Goal: Task Accomplishment & Management: Complete application form

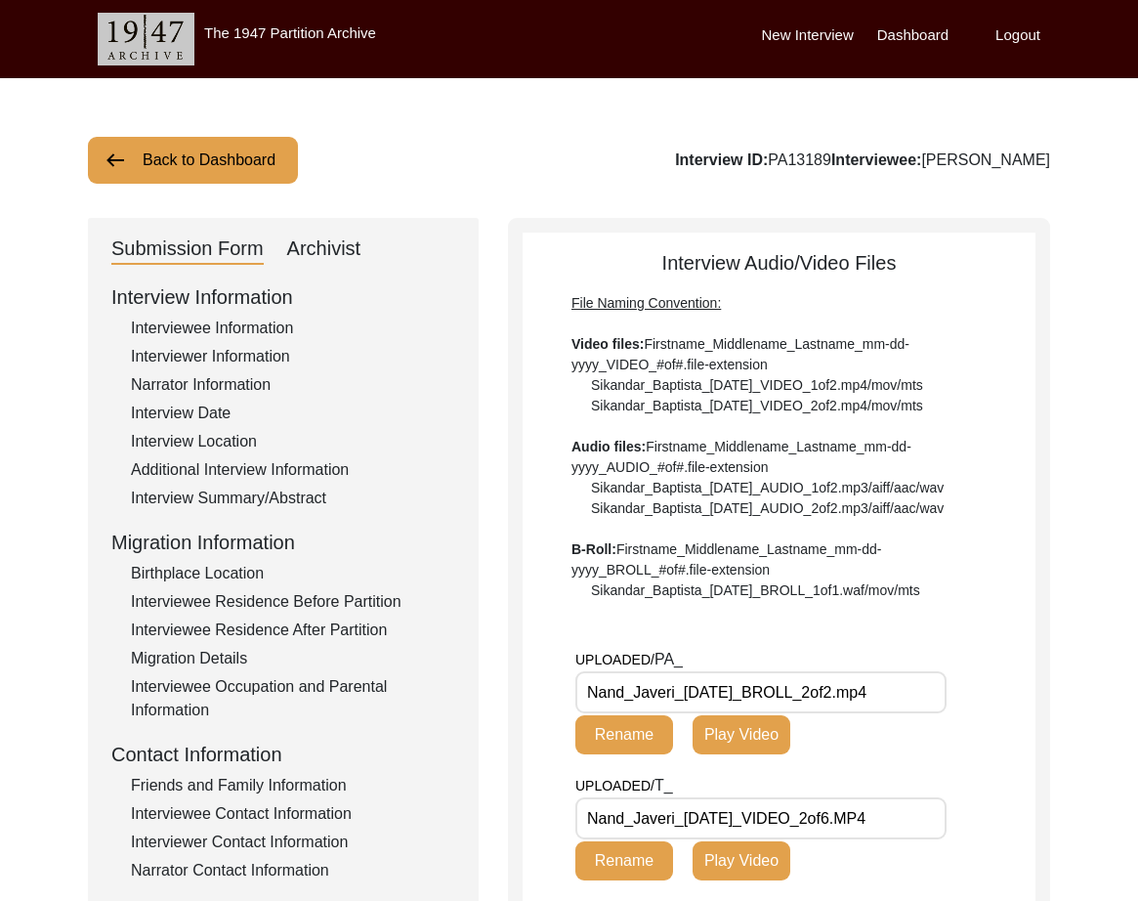
click at [200, 162] on button "Back to Dashboard" at bounding box center [193, 160] width 210 height 47
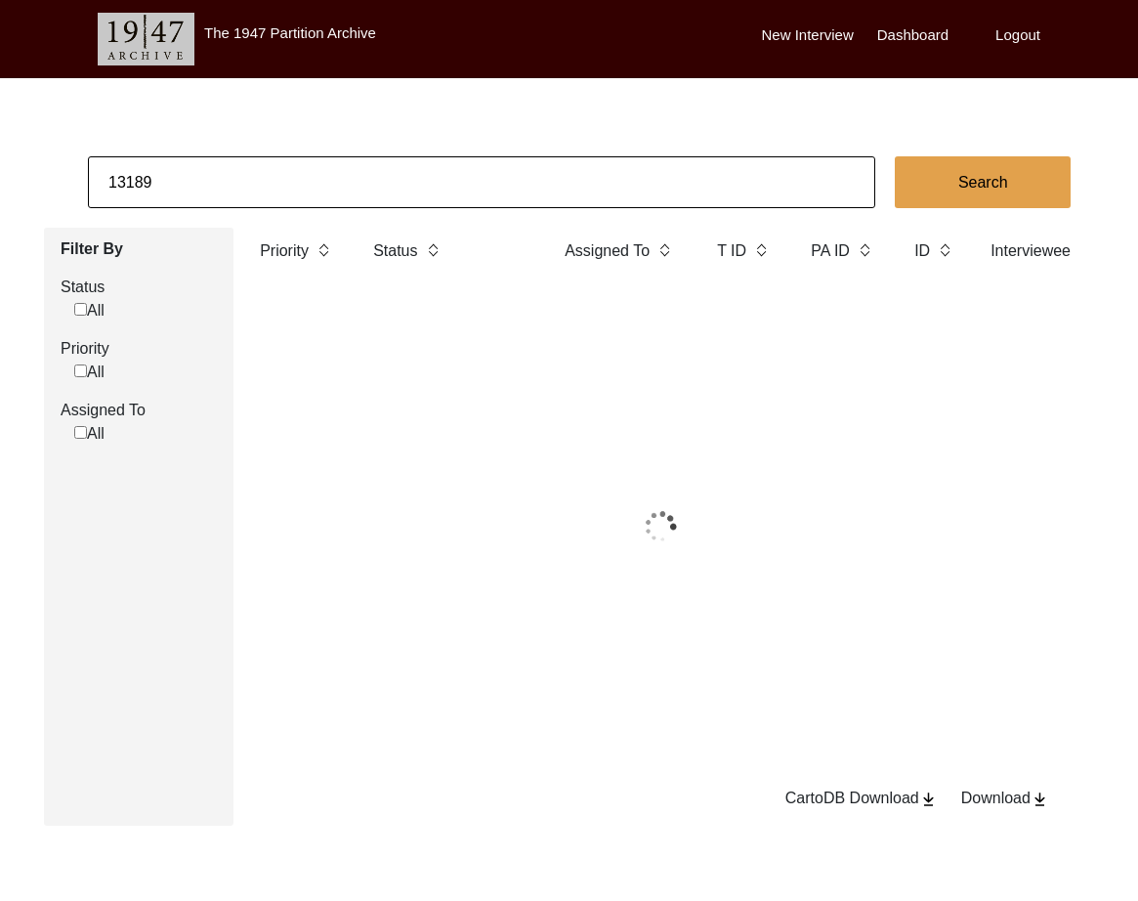
click at [339, 188] on input "13189" at bounding box center [481, 182] width 787 height 52
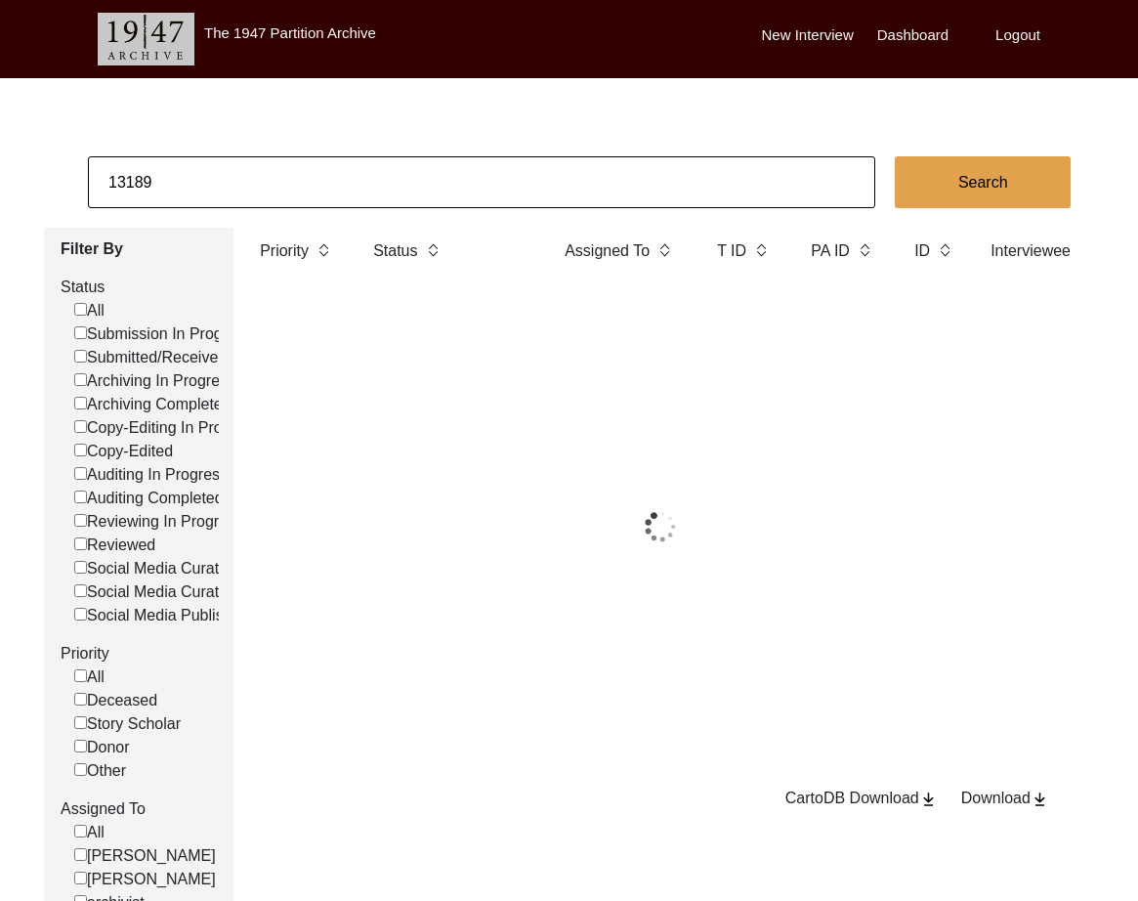
click at [339, 188] on input "13189" at bounding box center [481, 182] width 787 height 52
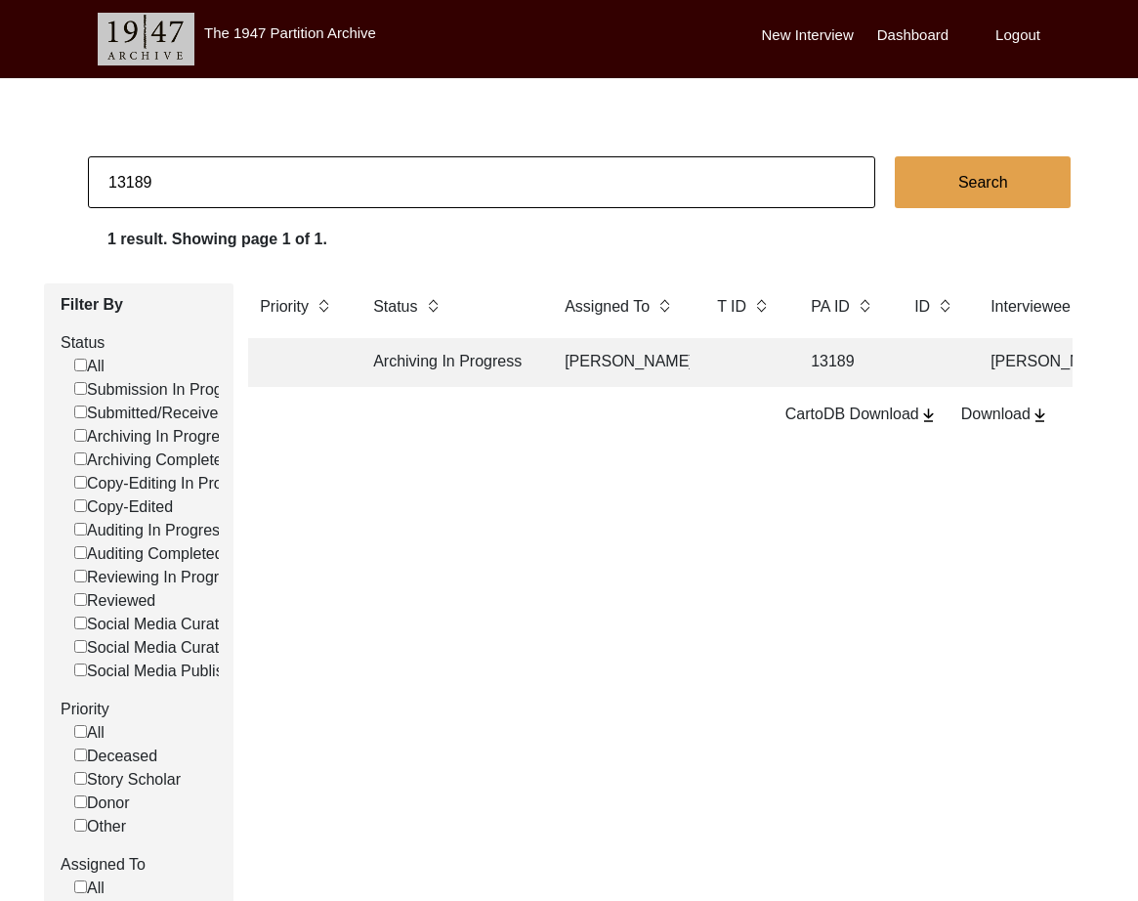
click at [339, 188] on input "13189" at bounding box center [481, 182] width 787 height 52
type input "13204"
checkbox input "false"
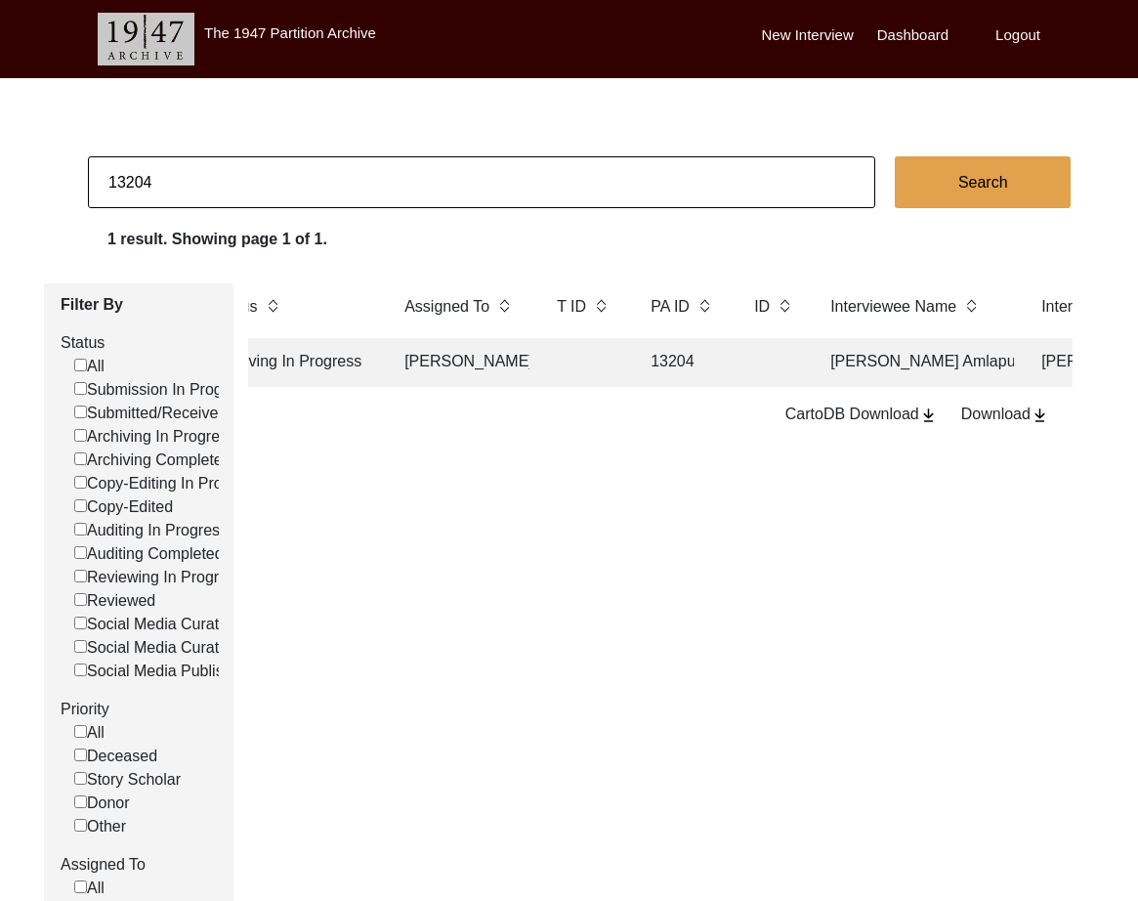
scroll to position [0, 166]
click at [765, 363] on td at bounding box center [767, 362] width 61 height 49
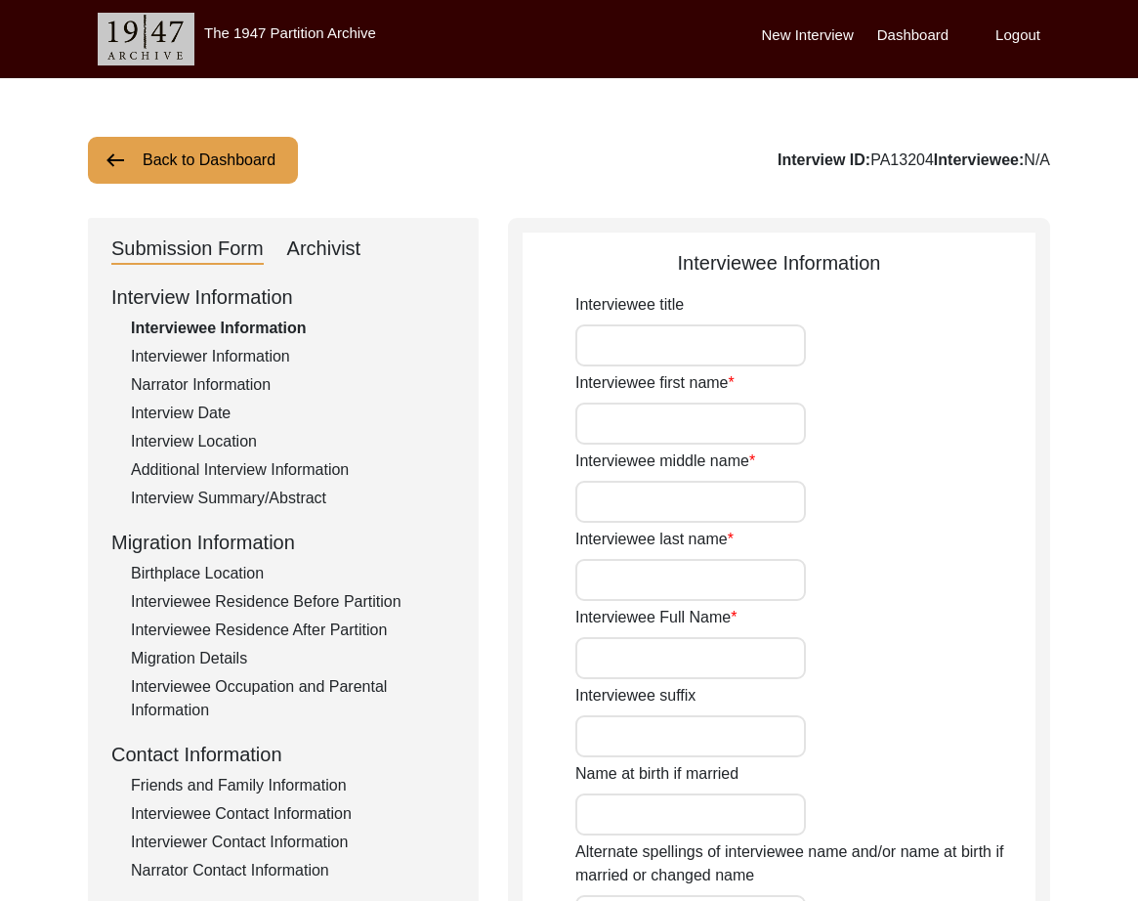
type input "Mr."
type input "[PERSON_NAME]"
type input "N/A"
type input "Amlapuri"
type input "[PERSON_NAME] Amlapuri"
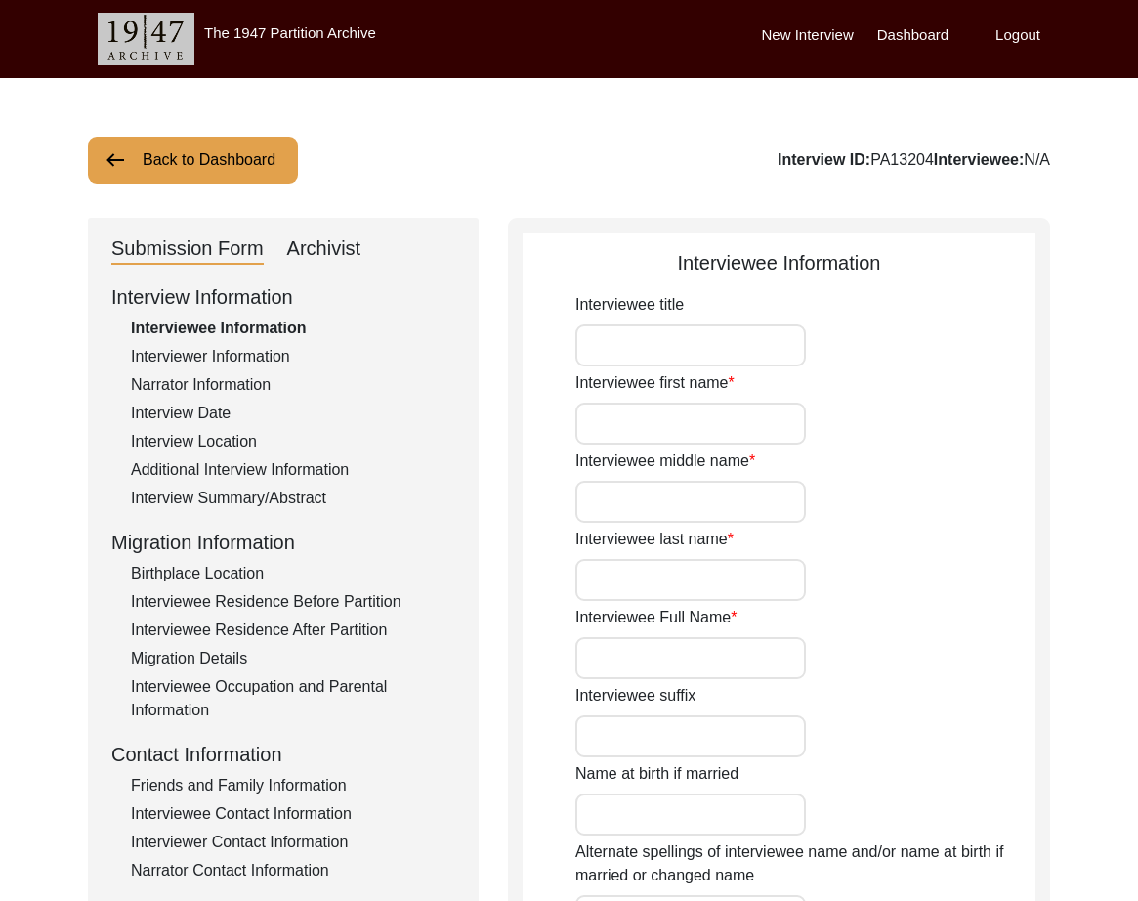
type input "[DATE]"
type input "89"
type input "[DEMOGRAPHIC_DATA]"
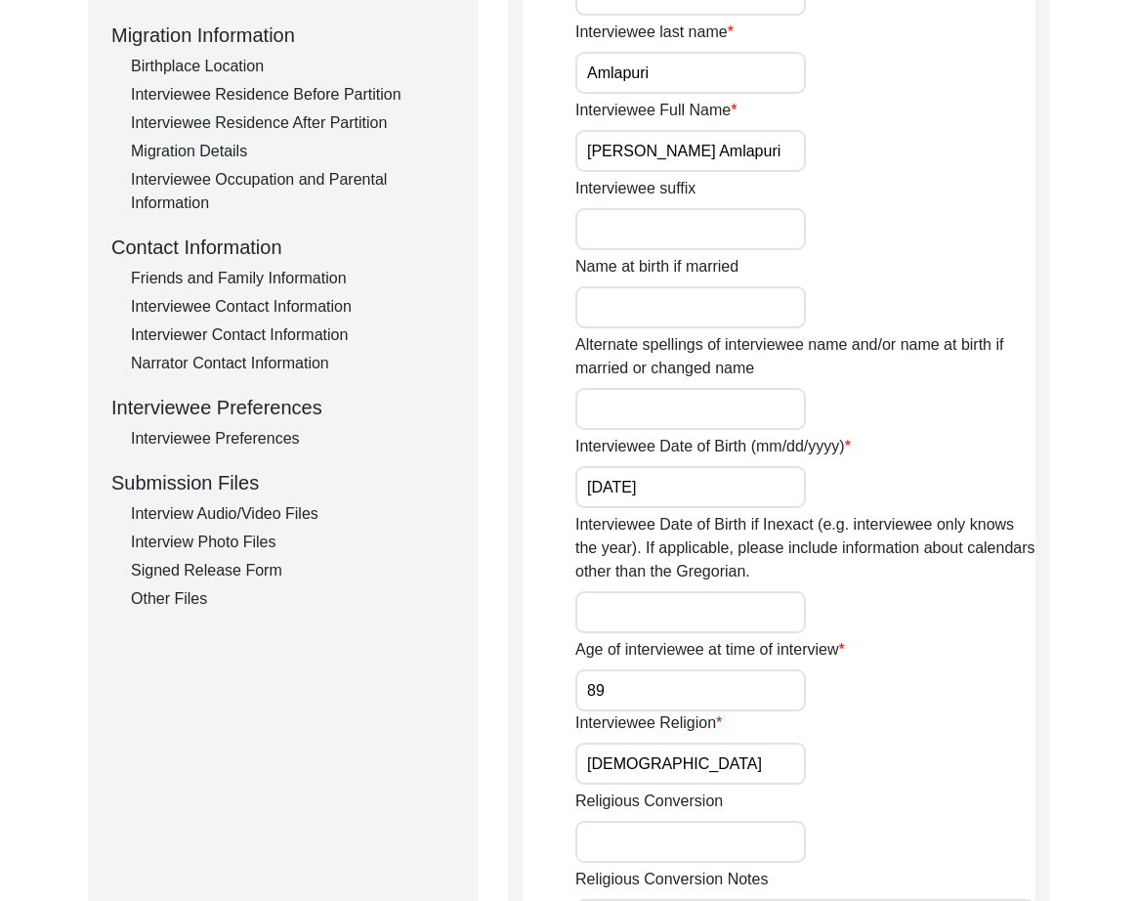
scroll to position [535, 0]
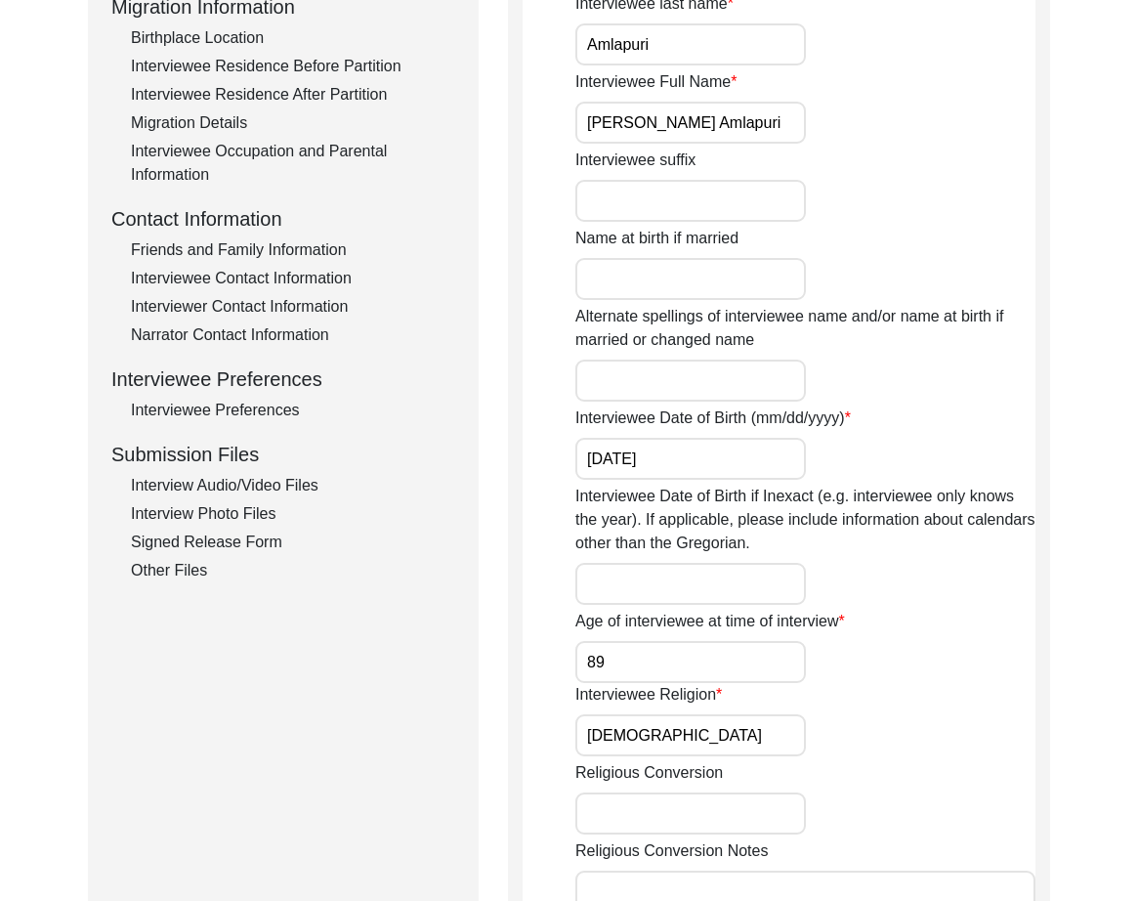
click at [260, 481] on div "Interview Audio/Video Files" at bounding box center [293, 485] width 324 height 23
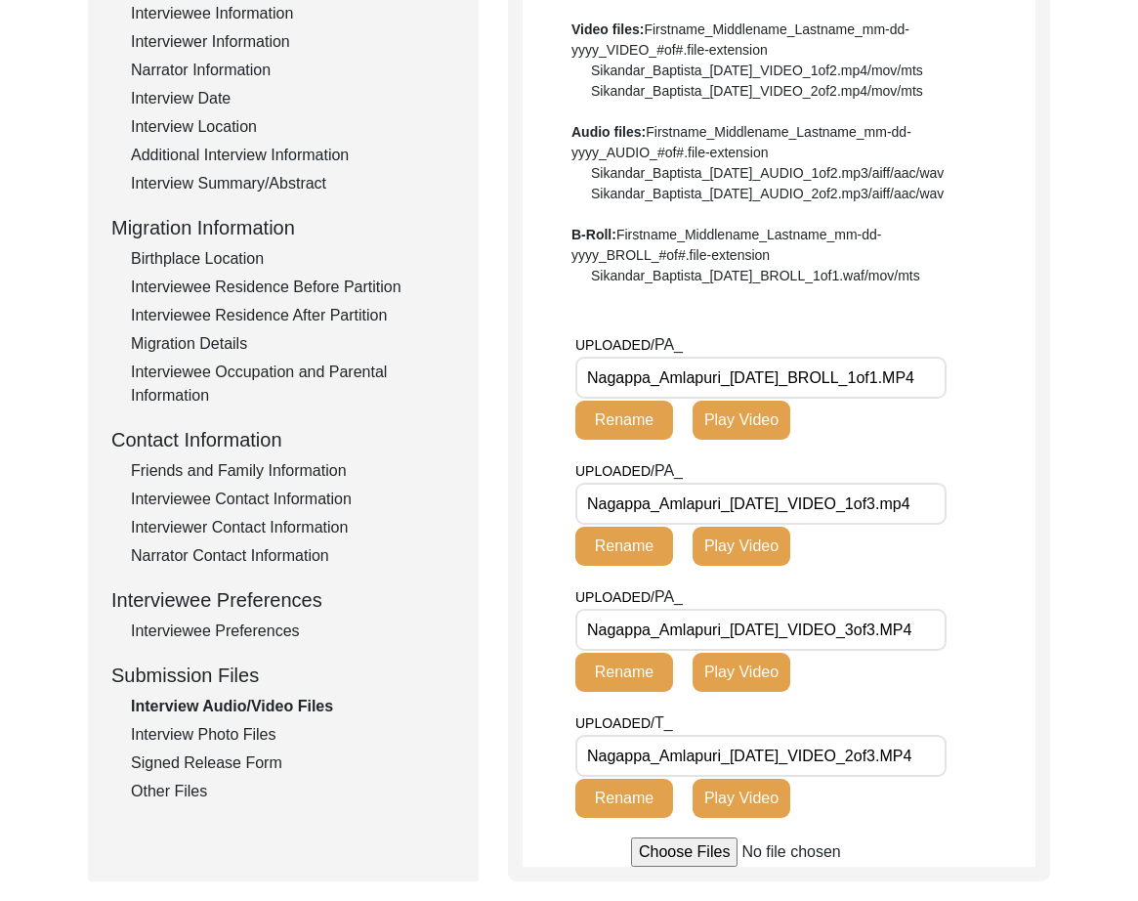
scroll to position [324, 0]
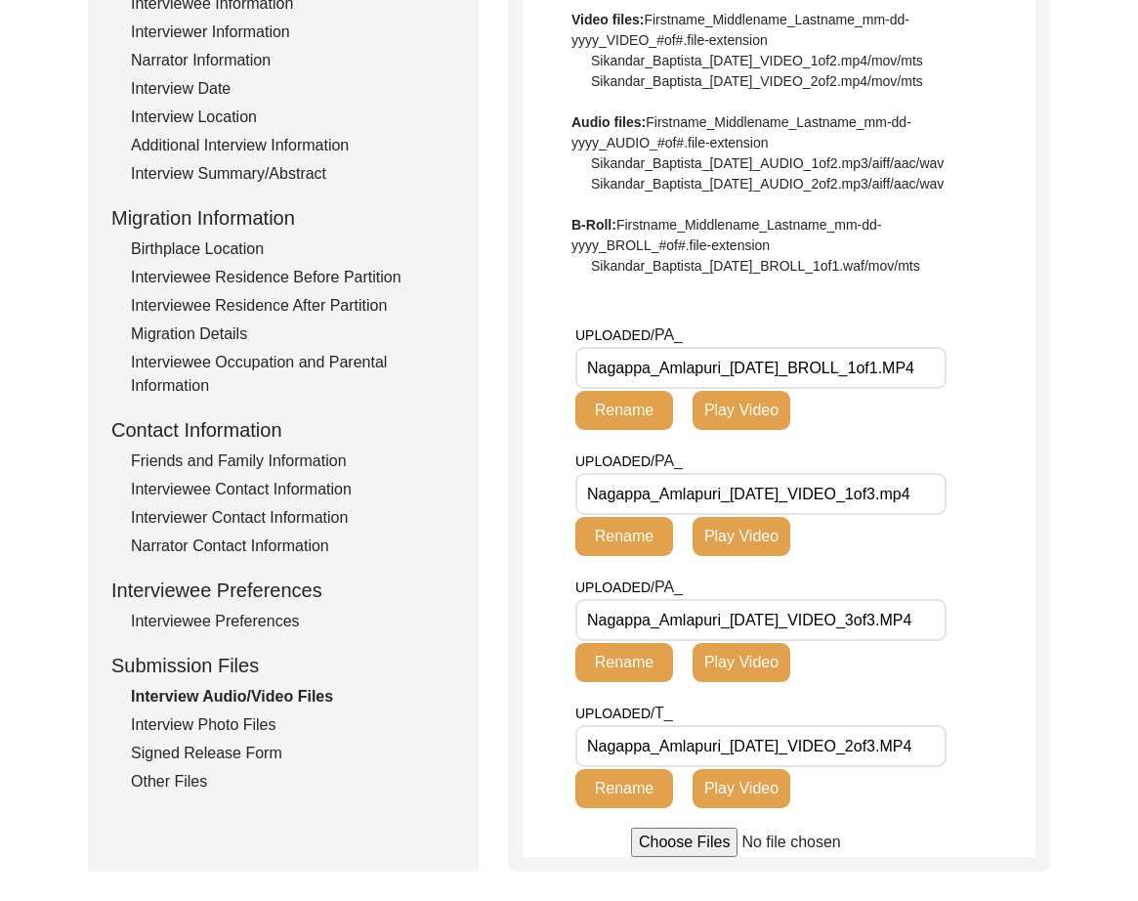
drag, startPoint x: 722, startPoint y: 367, endPoint x: 473, endPoint y: 364, distance: 249.1
click at [473, 364] on div "Submission Form Archivist Interview Information Interviewee Information Intervi…" at bounding box center [569, 383] width 962 height 978
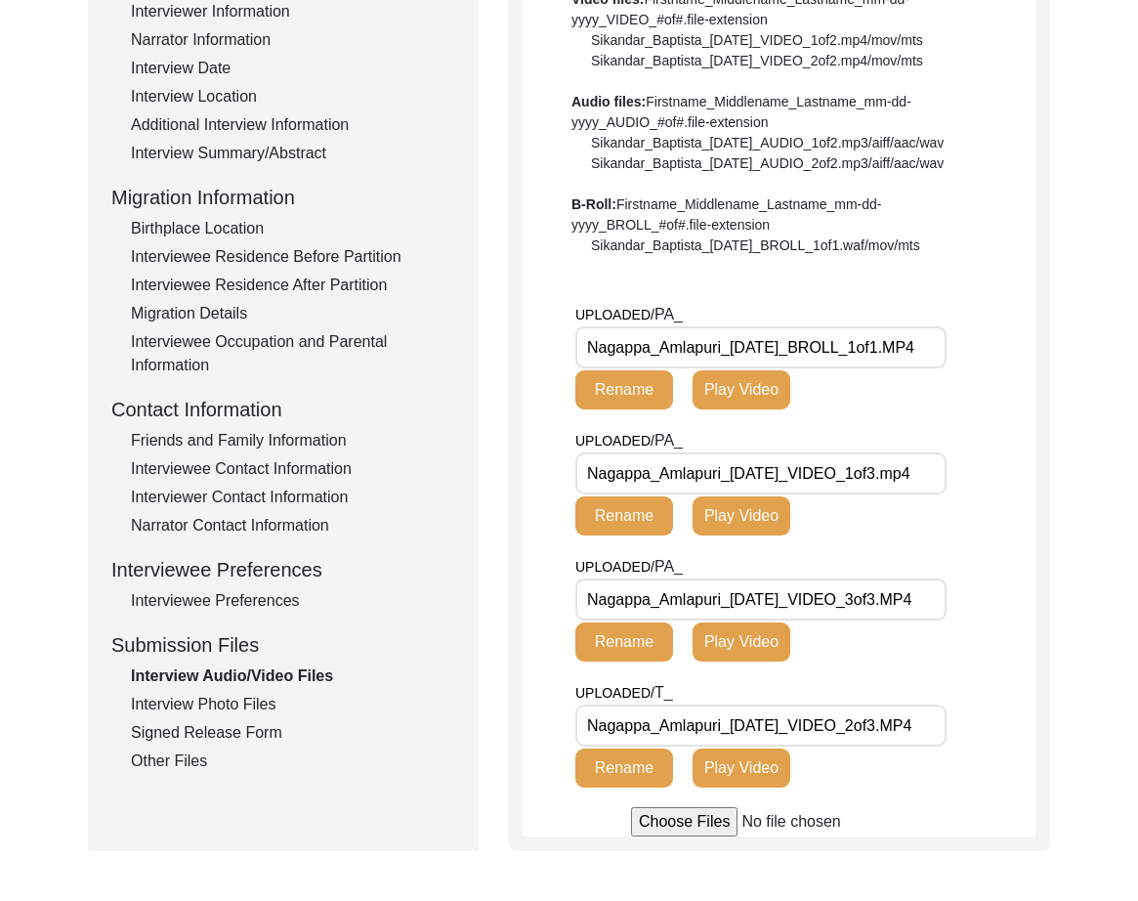
scroll to position [347, 0]
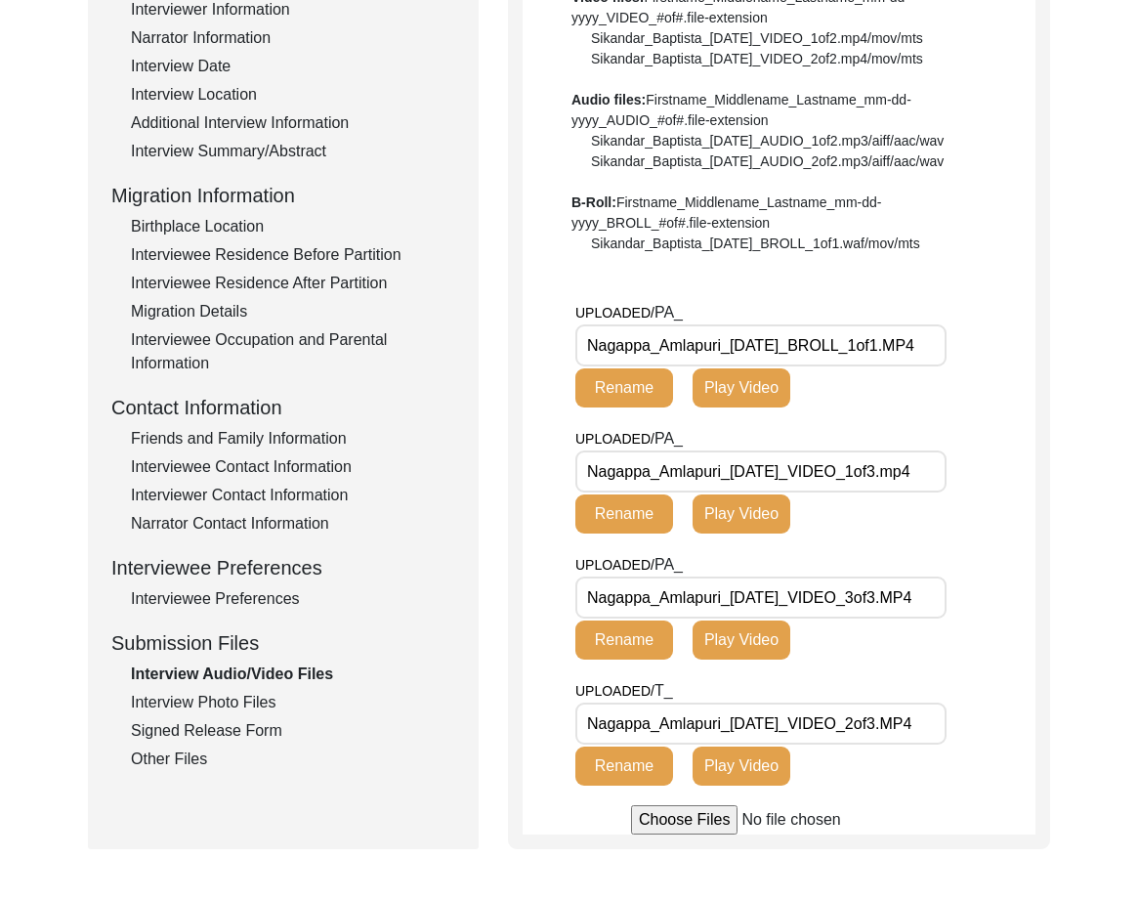
drag, startPoint x: 153, startPoint y: 694, endPoint x: 166, endPoint y: 703, distance: 16.0
click at [154, 695] on div "Interview Photo Files" at bounding box center [293, 702] width 324 height 23
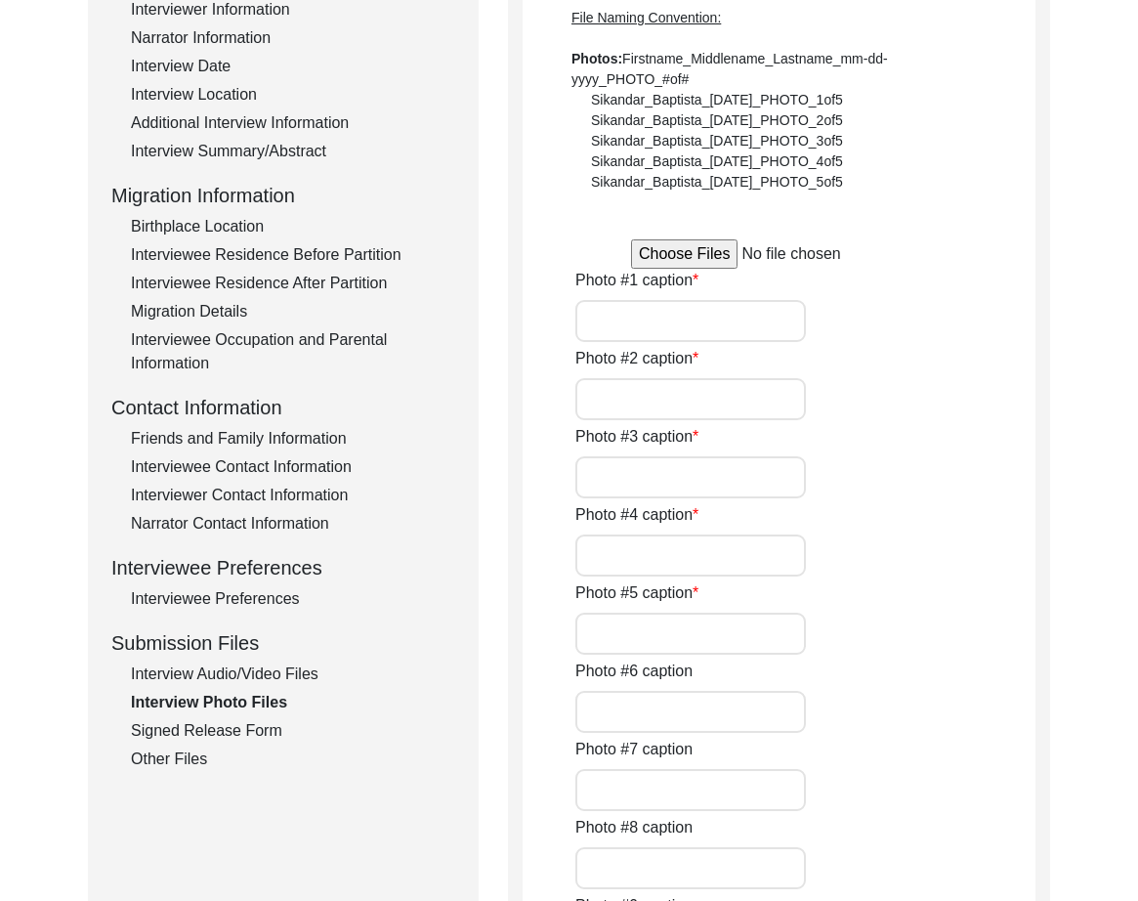
type input "[PERSON_NAME]’s passport photo"
type input "Mr. Amlapuri during the interview"
type input "Mr. Amlapuri"
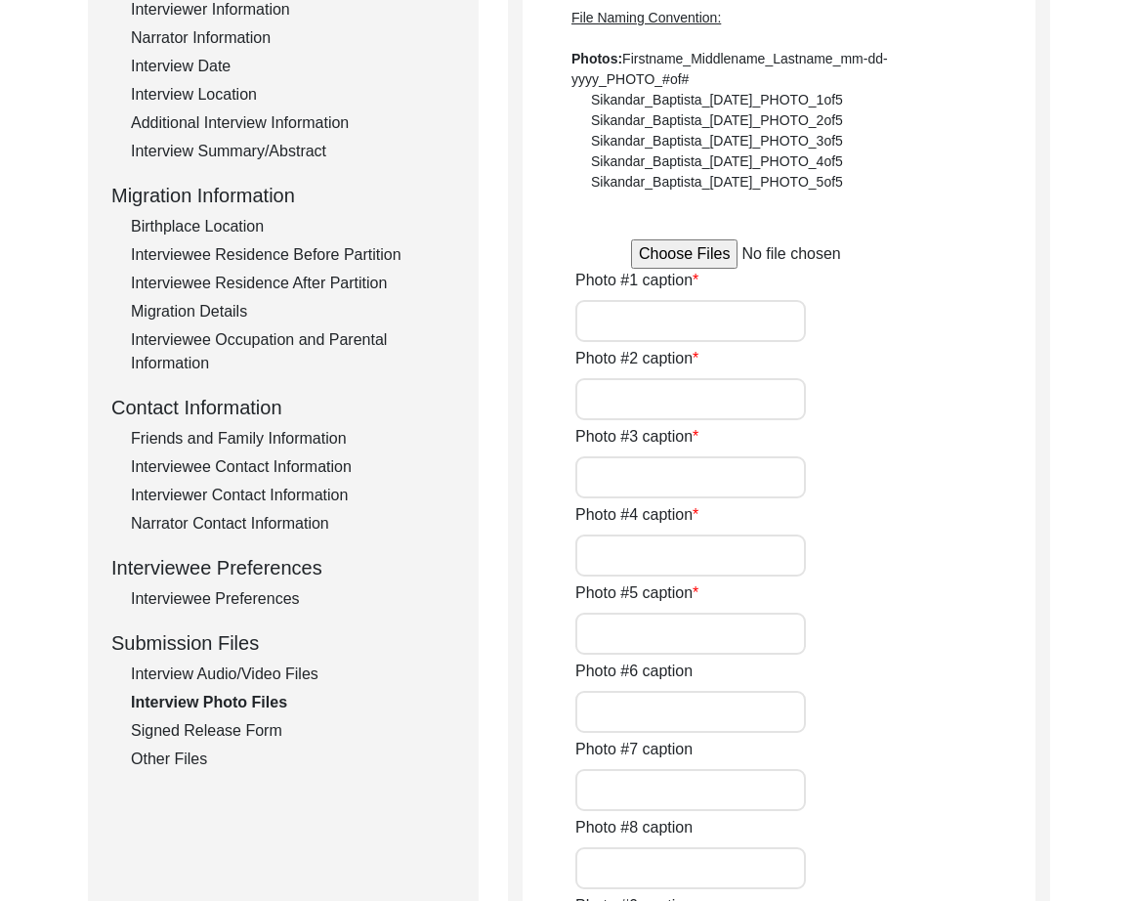
type input "Mr. Amlapuri"
type input "Mr. Amlapuri in traditional attire"
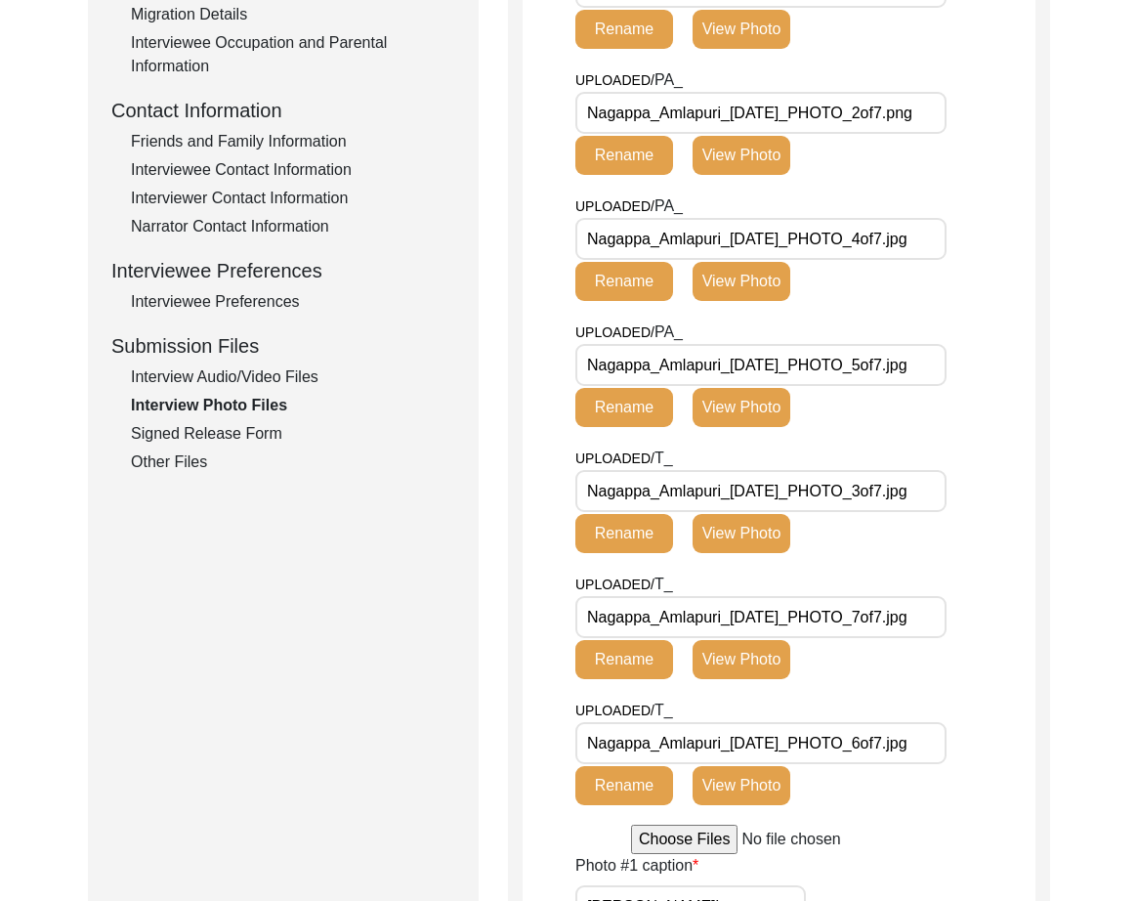
scroll to position [593, 0]
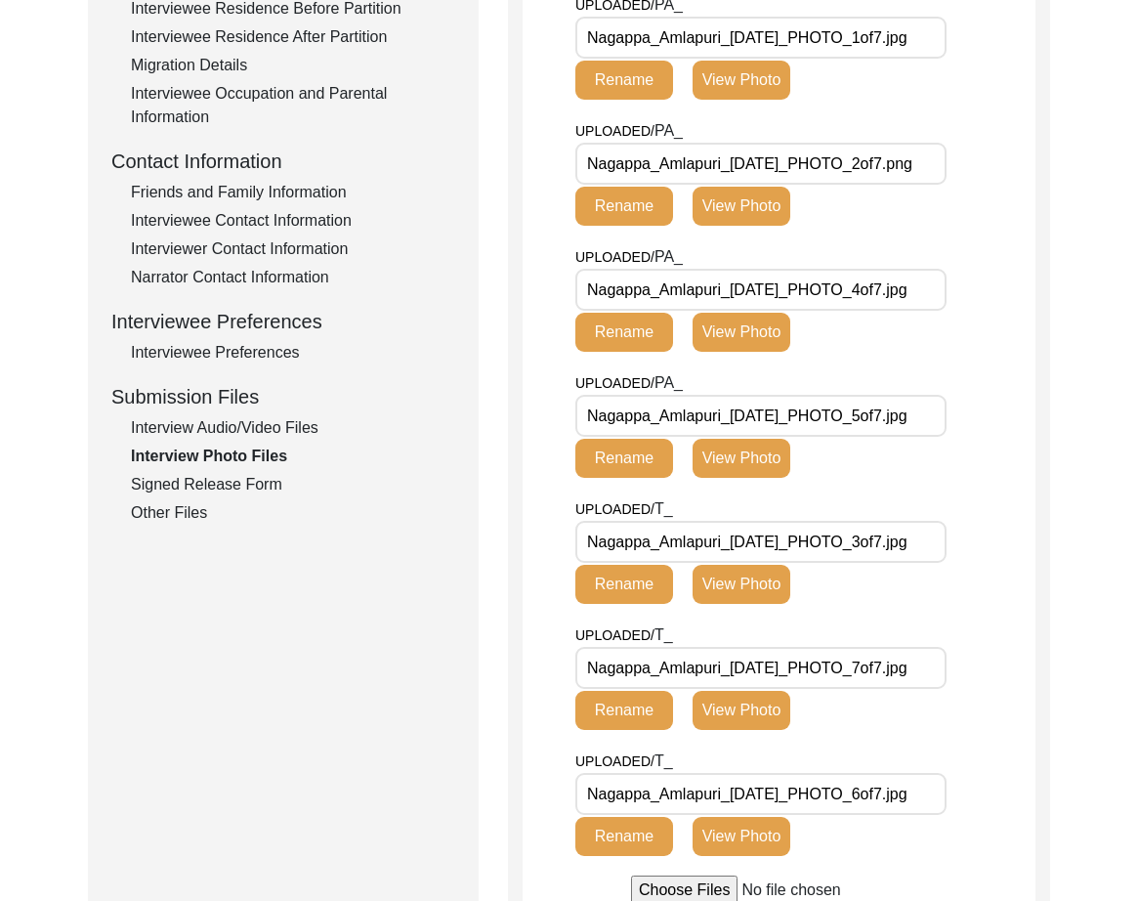
click at [250, 488] on div "Signed Release Form" at bounding box center [293, 484] width 324 height 23
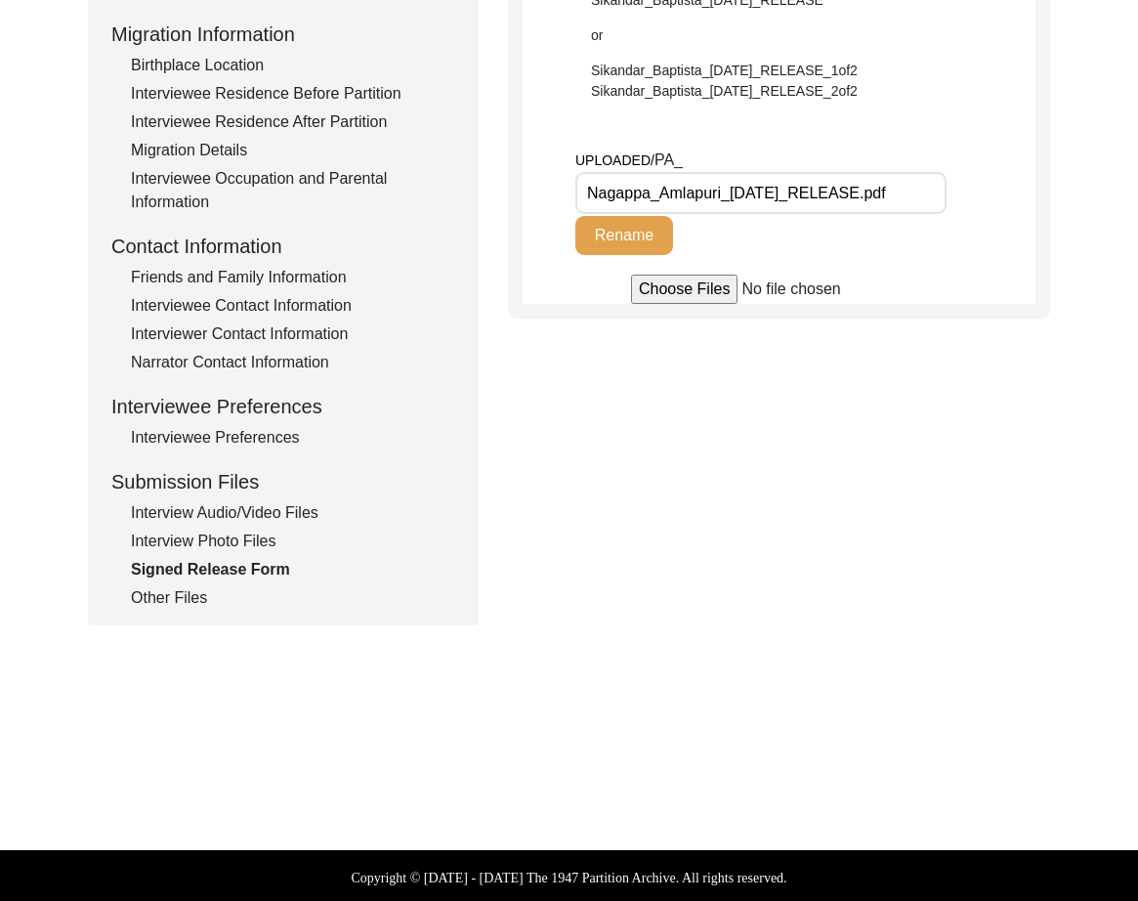
scroll to position [512, 0]
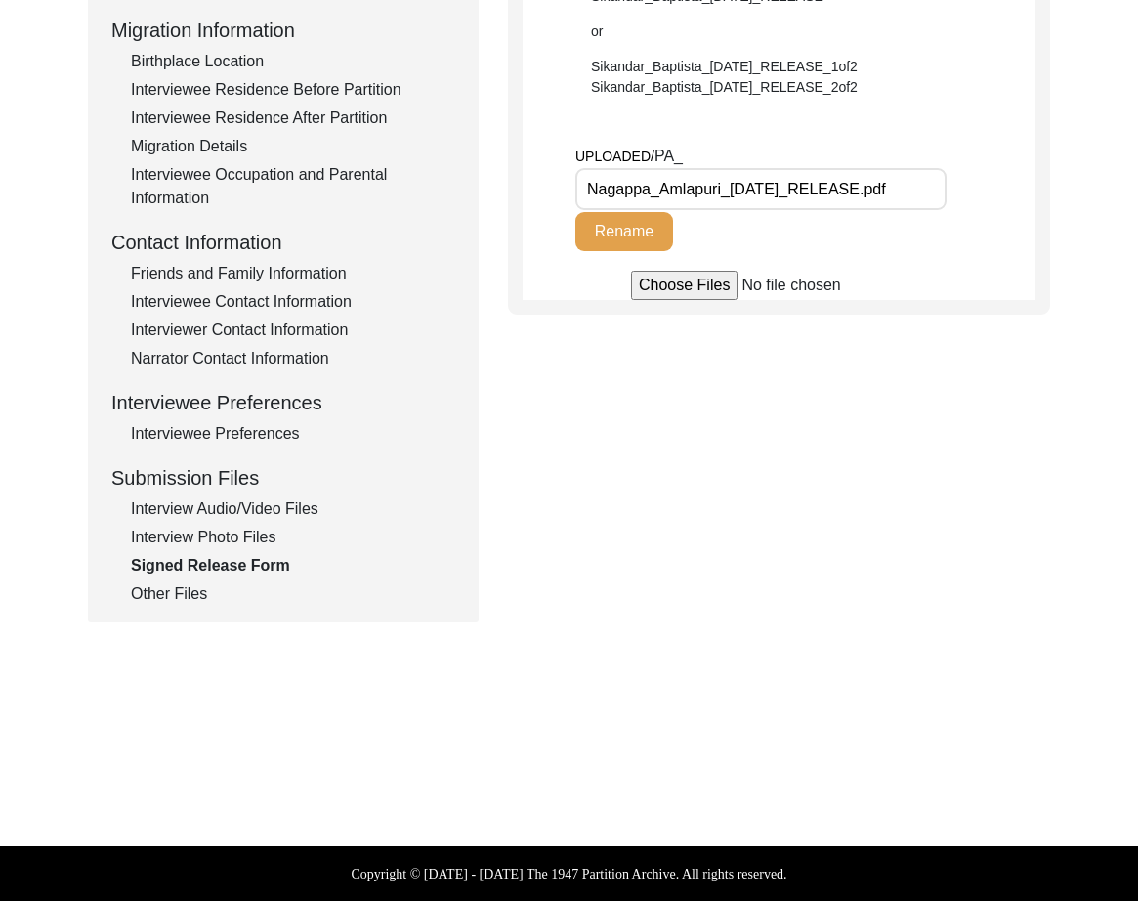
click at [186, 597] on div "Other Files" at bounding box center [293, 593] width 324 height 23
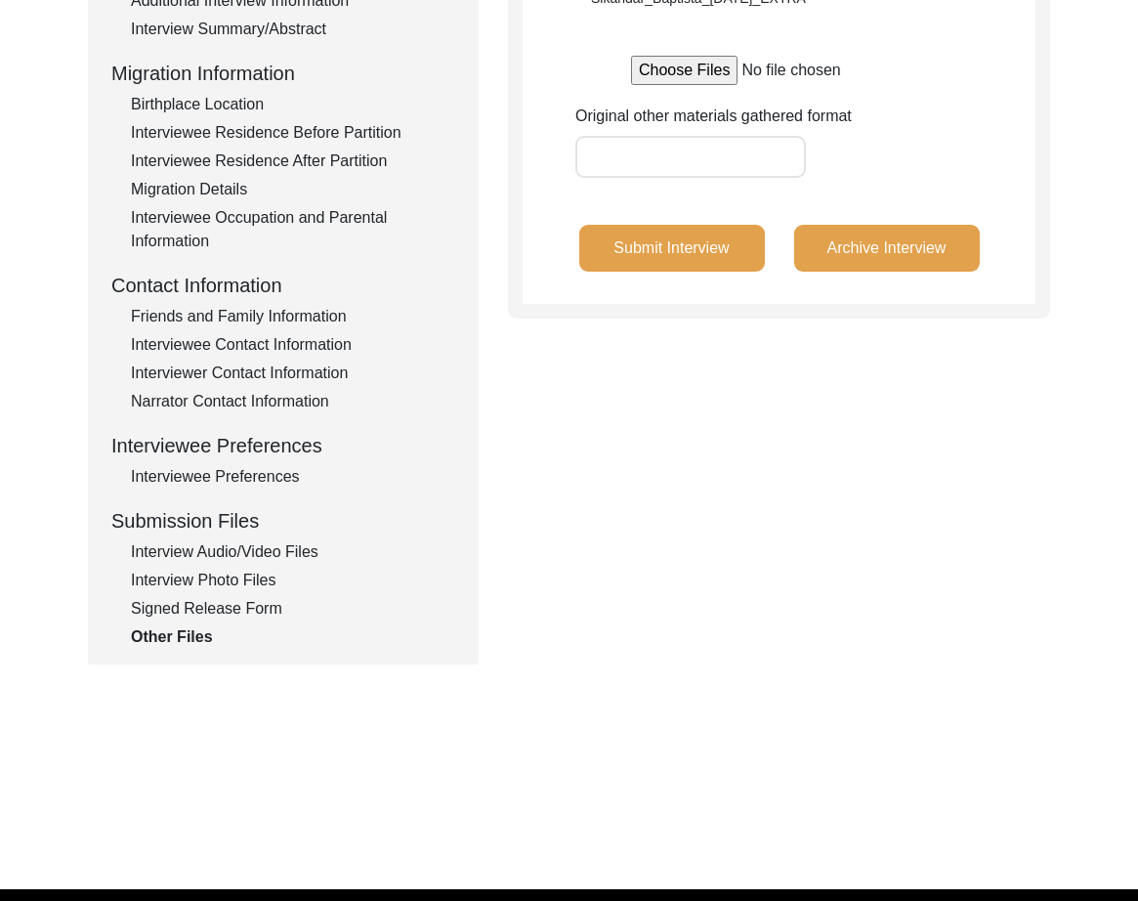
scroll to position [449, 0]
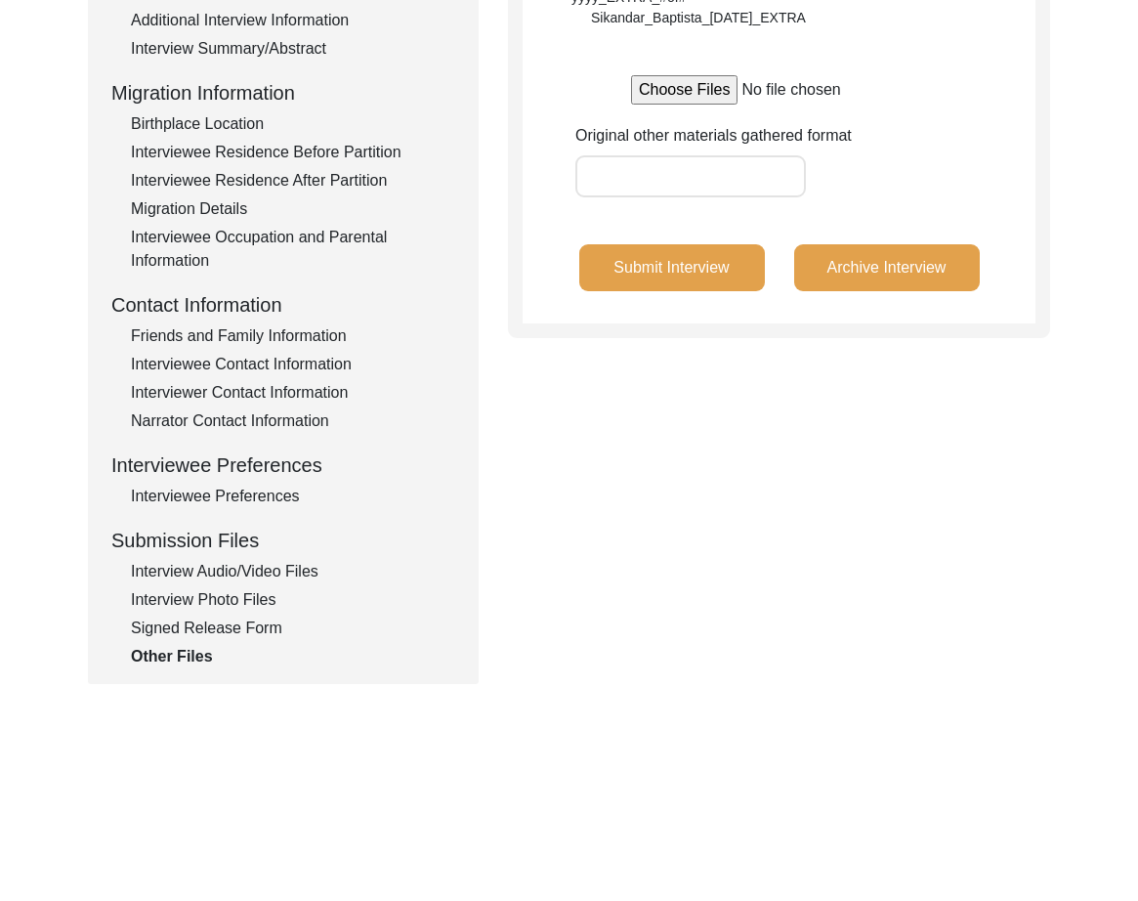
click at [232, 555] on div "Interview Information Interviewee Information Interviewer Information Narrator …" at bounding box center [283, 250] width 344 height 835
drag, startPoint x: 233, startPoint y: 567, endPoint x: 216, endPoint y: 456, distance: 111.6
click at [233, 567] on div "Interview Audio/Video Files" at bounding box center [293, 571] width 324 height 23
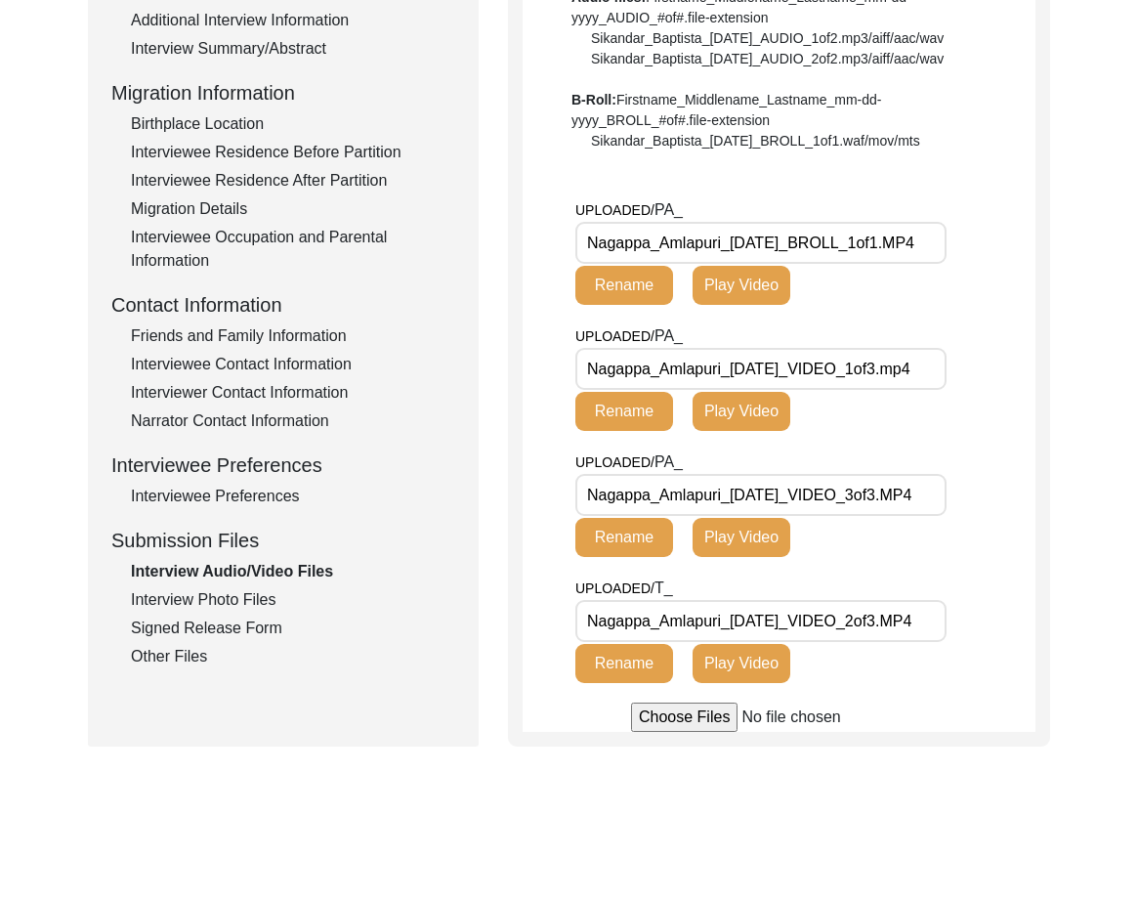
click at [705, 176] on div "Interview Audio/Video Files File Naming Convention: Video files: Firstname_Midd…" at bounding box center [779, 265] width 513 height 933
drag, startPoint x: 717, startPoint y: 238, endPoint x: 502, endPoint y: 241, distance: 214.9
click at [503, 241] on div "Submission Form Archivist Interview Information Interviewee Information Intervi…" at bounding box center [569, 257] width 962 height 978
